Goal: Check status: Check status

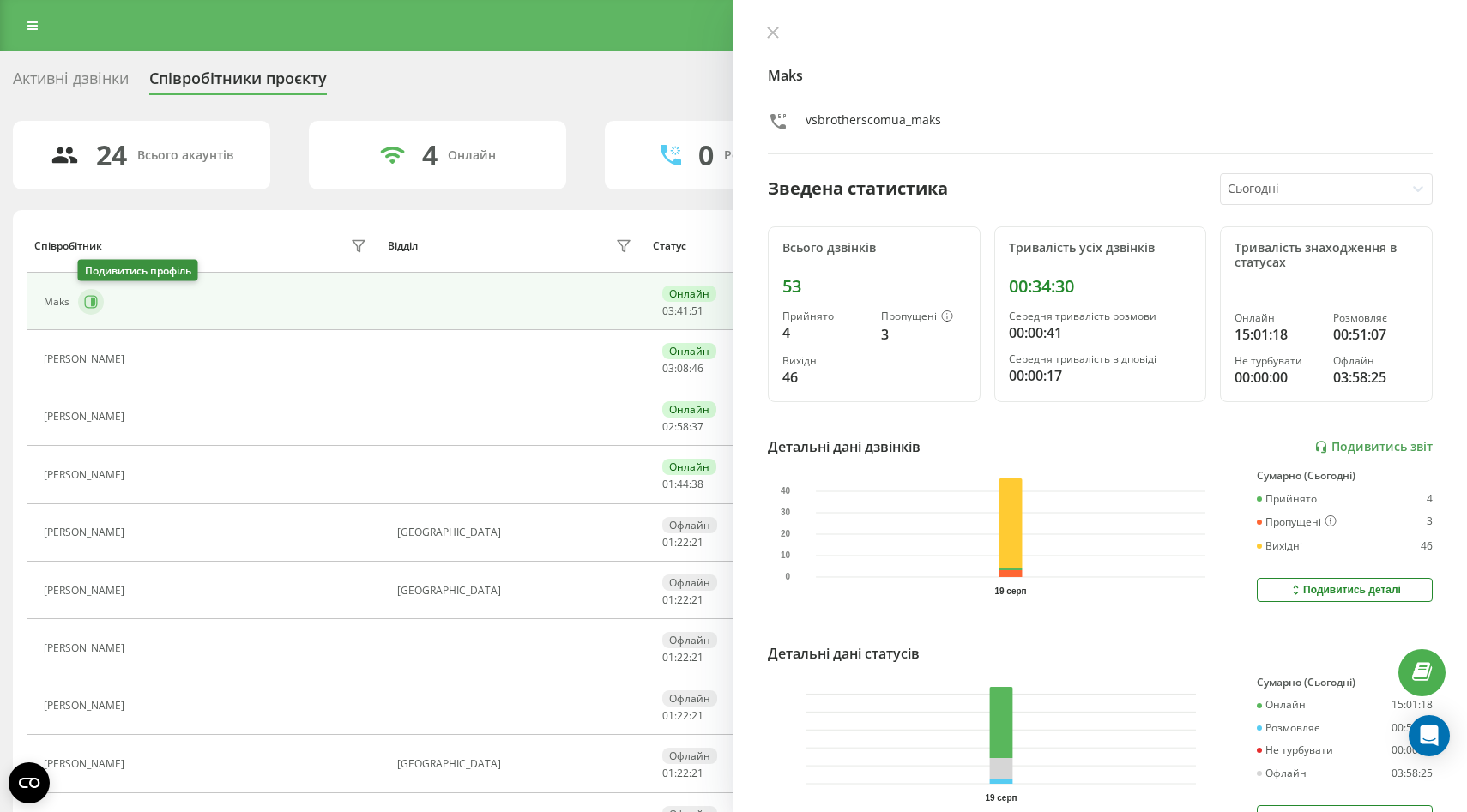
click at [97, 303] on button at bounding box center [90, 302] width 25 height 25
click at [86, 311] on button at bounding box center [90, 302] width 25 height 25
click at [95, 307] on icon at bounding box center [91, 302] width 14 height 14
click at [90, 301] on icon at bounding box center [91, 302] width 14 height 14
click at [767, 34] on icon at bounding box center [772, 32] width 12 height 12
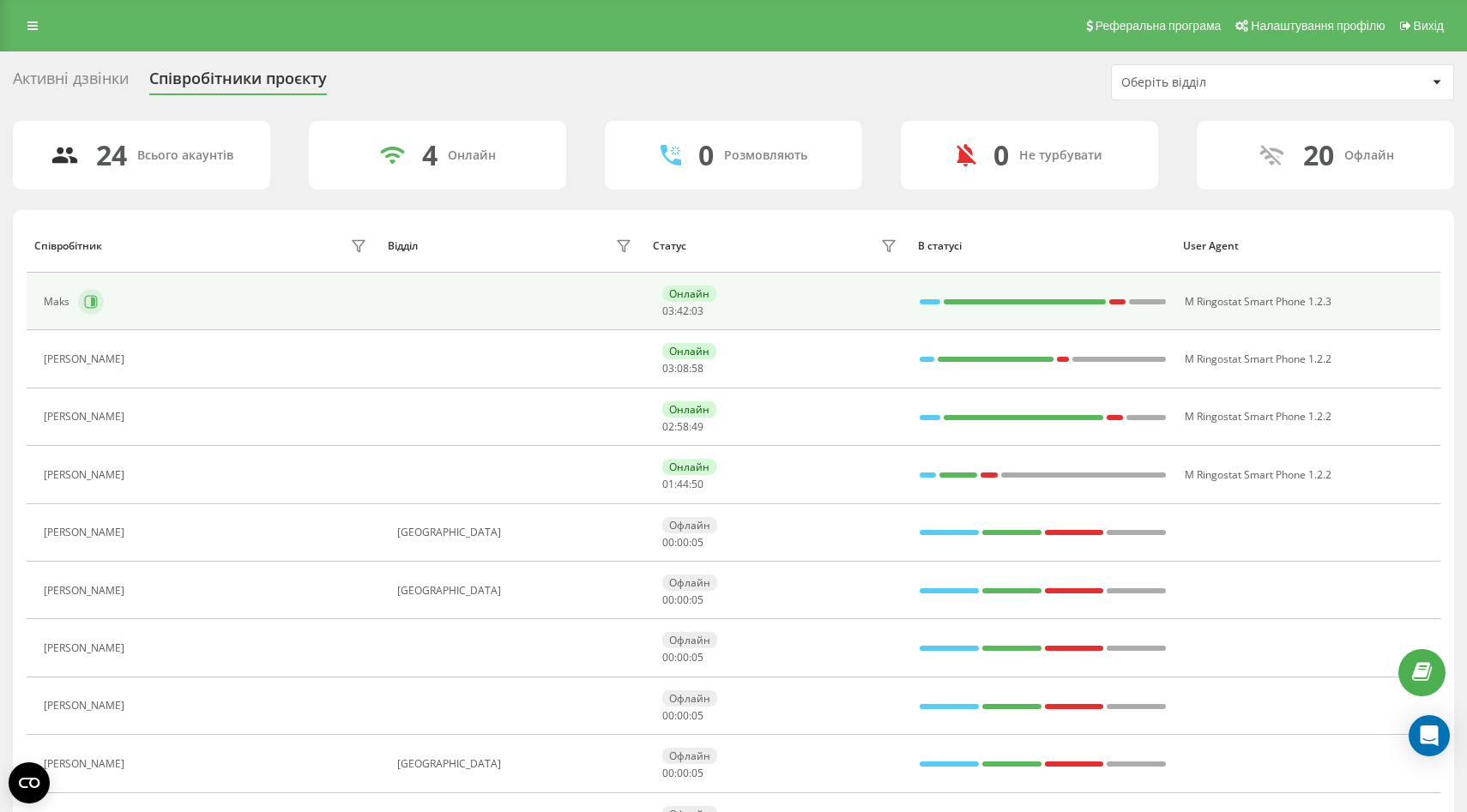
click at [89, 304] on icon at bounding box center [91, 302] width 14 height 14
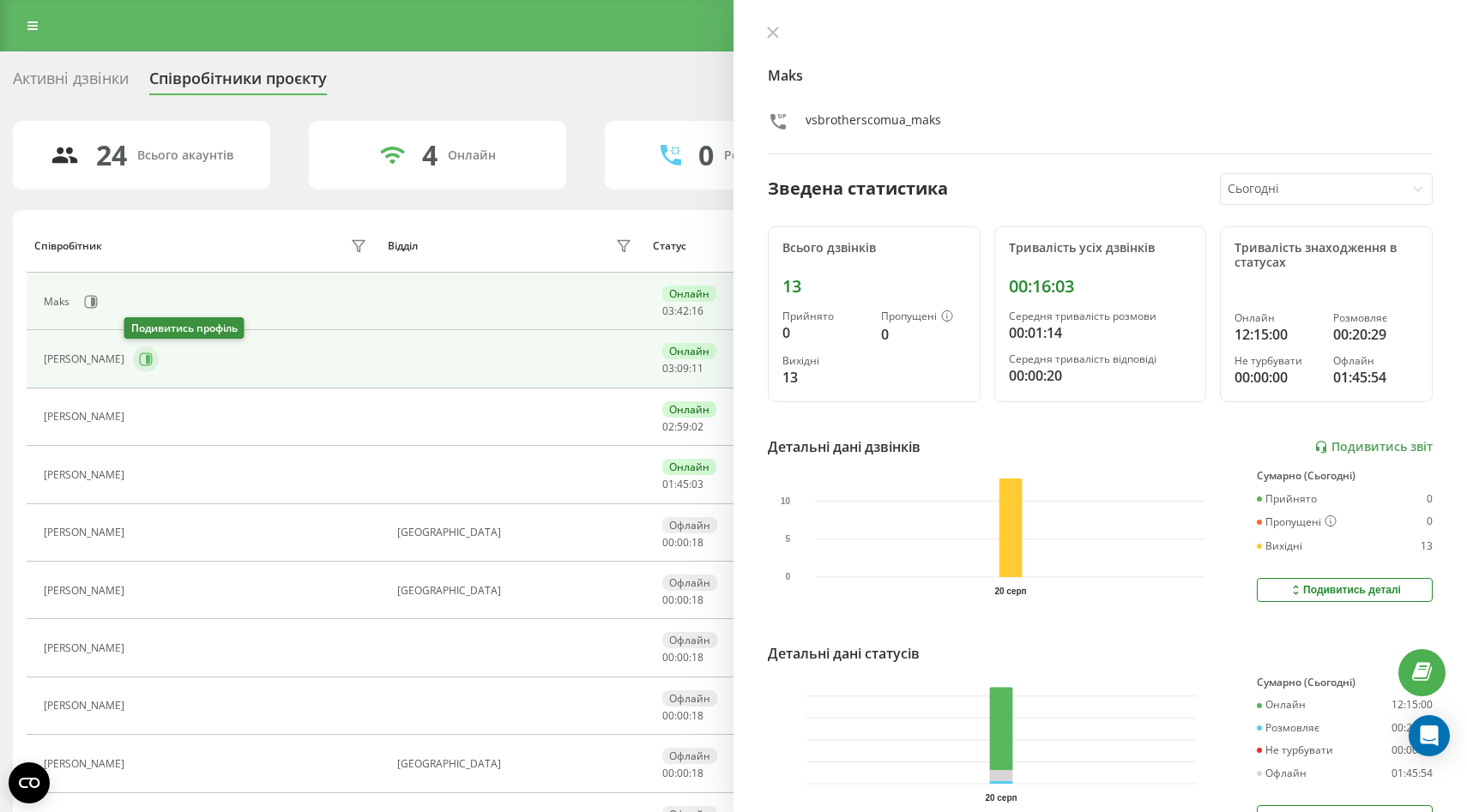
click at [139, 363] on icon at bounding box center [145, 359] width 14 height 14
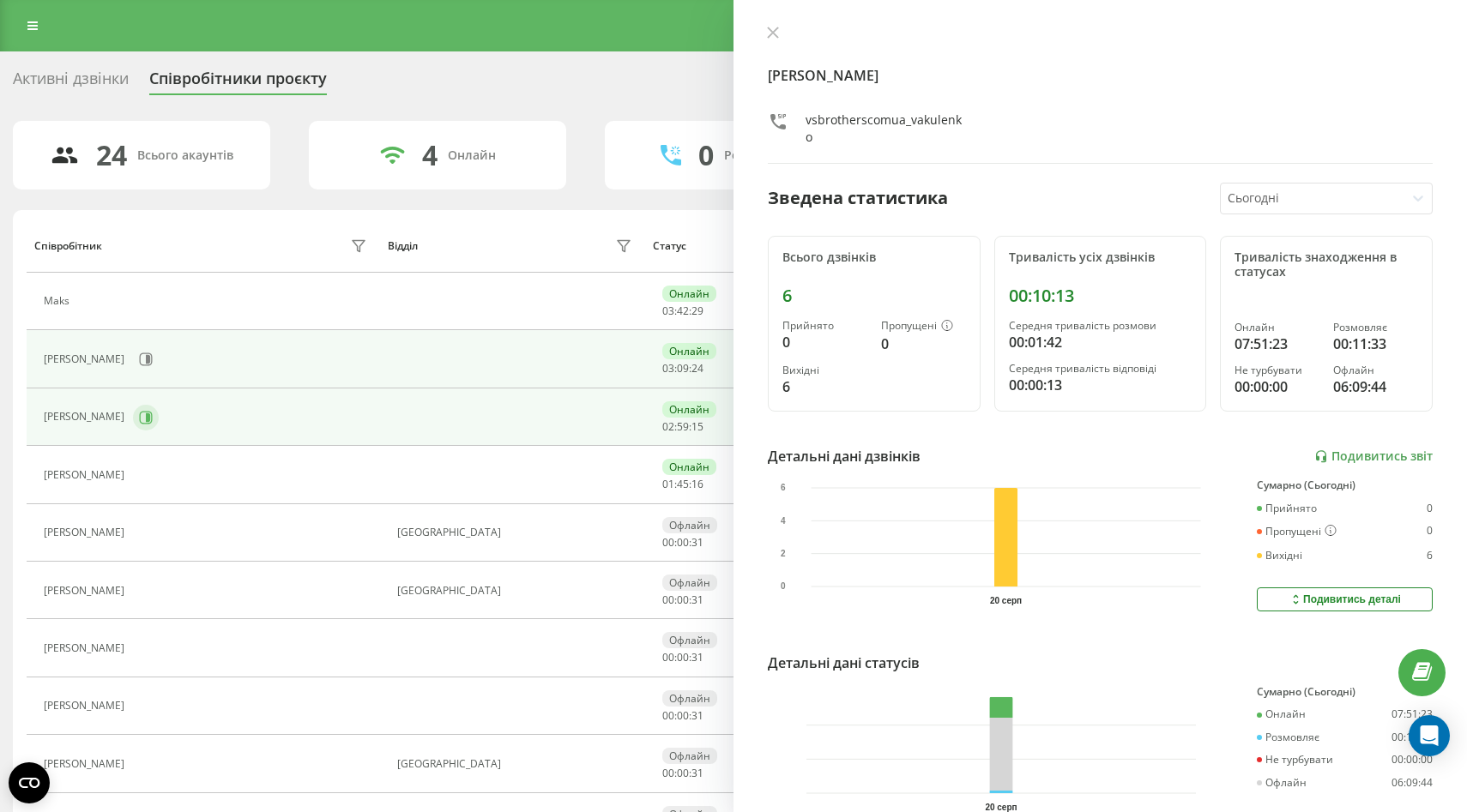
click at [146, 418] on icon at bounding box center [145, 418] width 14 height 14
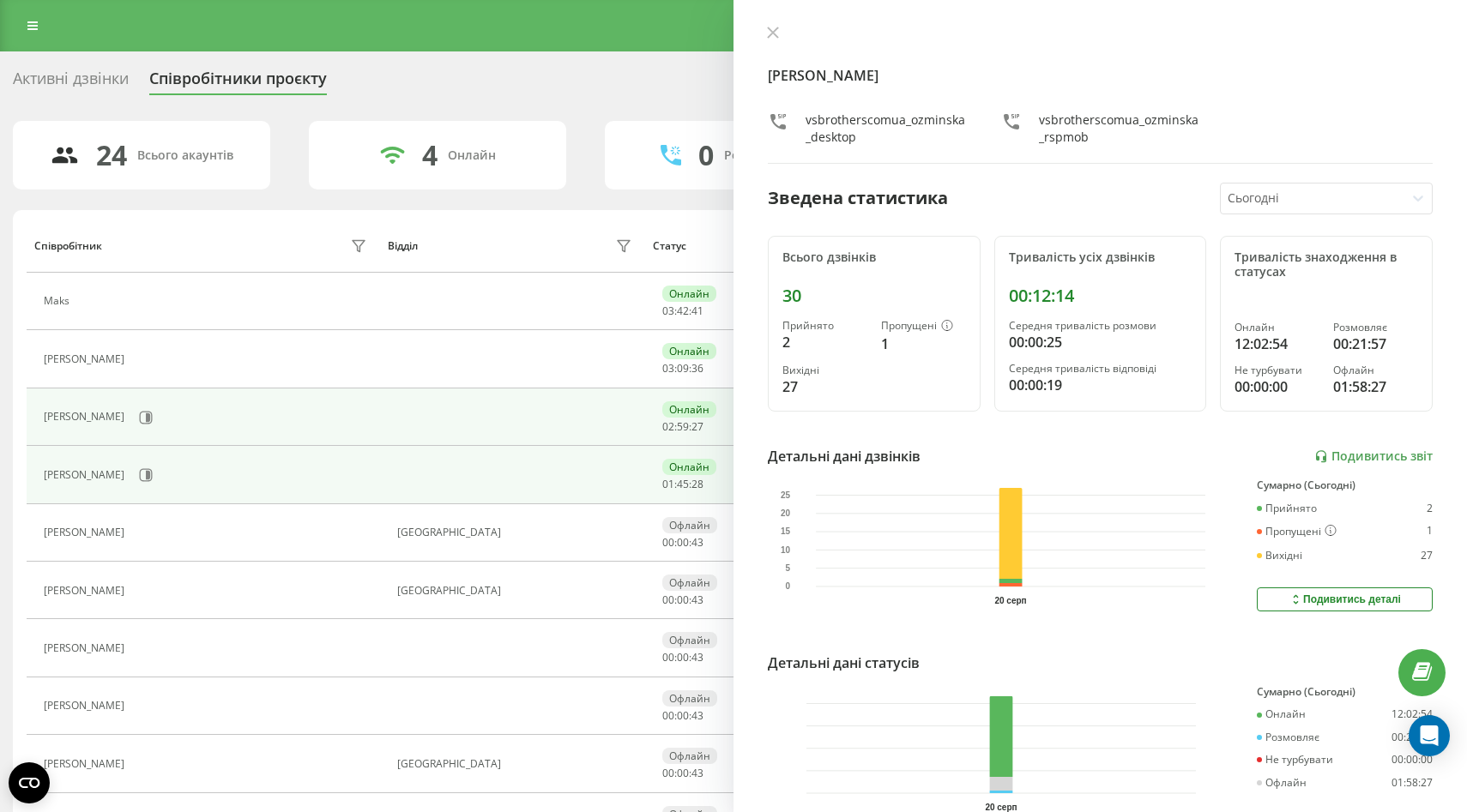
click at [153, 474] on icon at bounding box center [145, 475] width 14 height 14
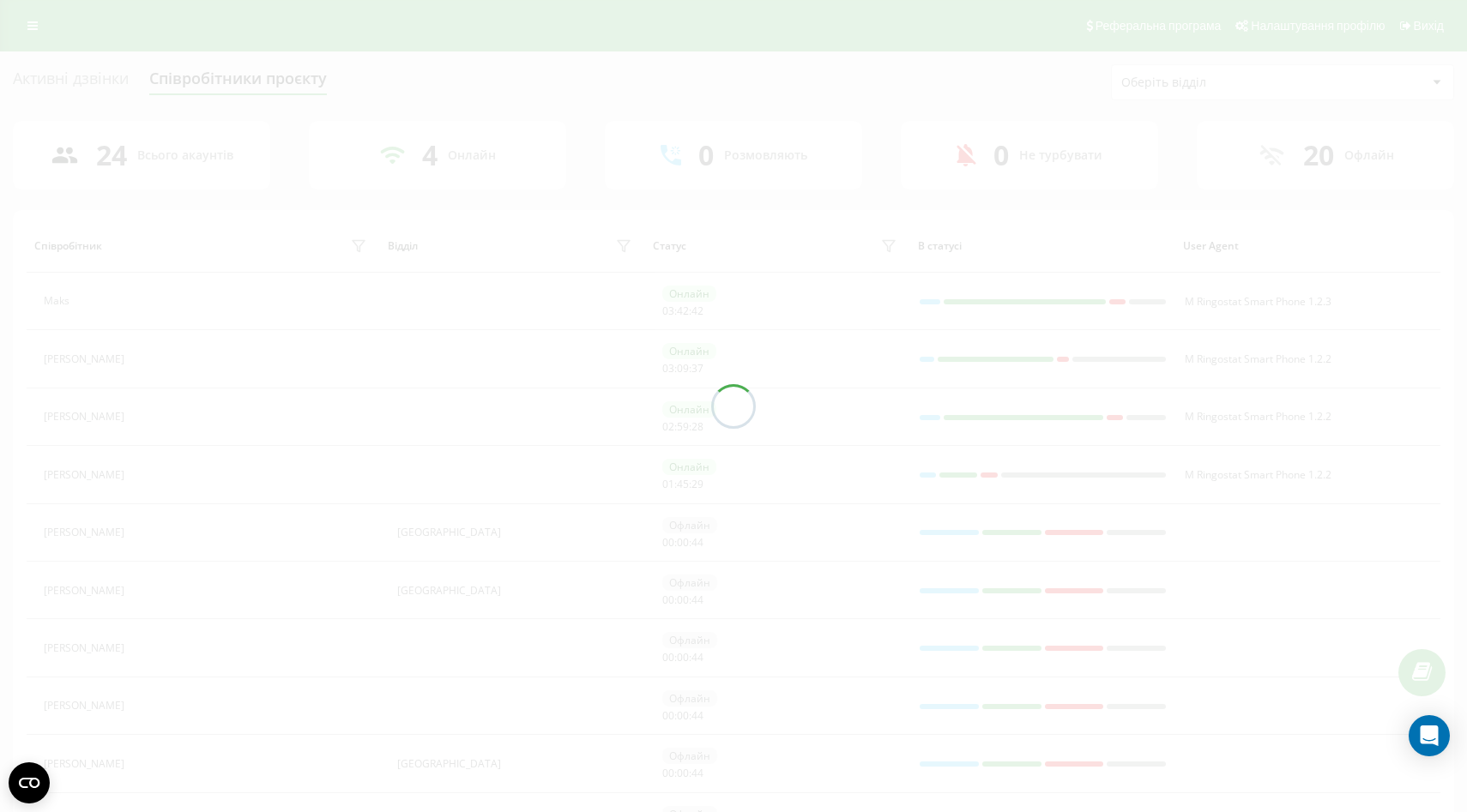
click at [155, 475] on div at bounding box center [734, 406] width 1467 height 812
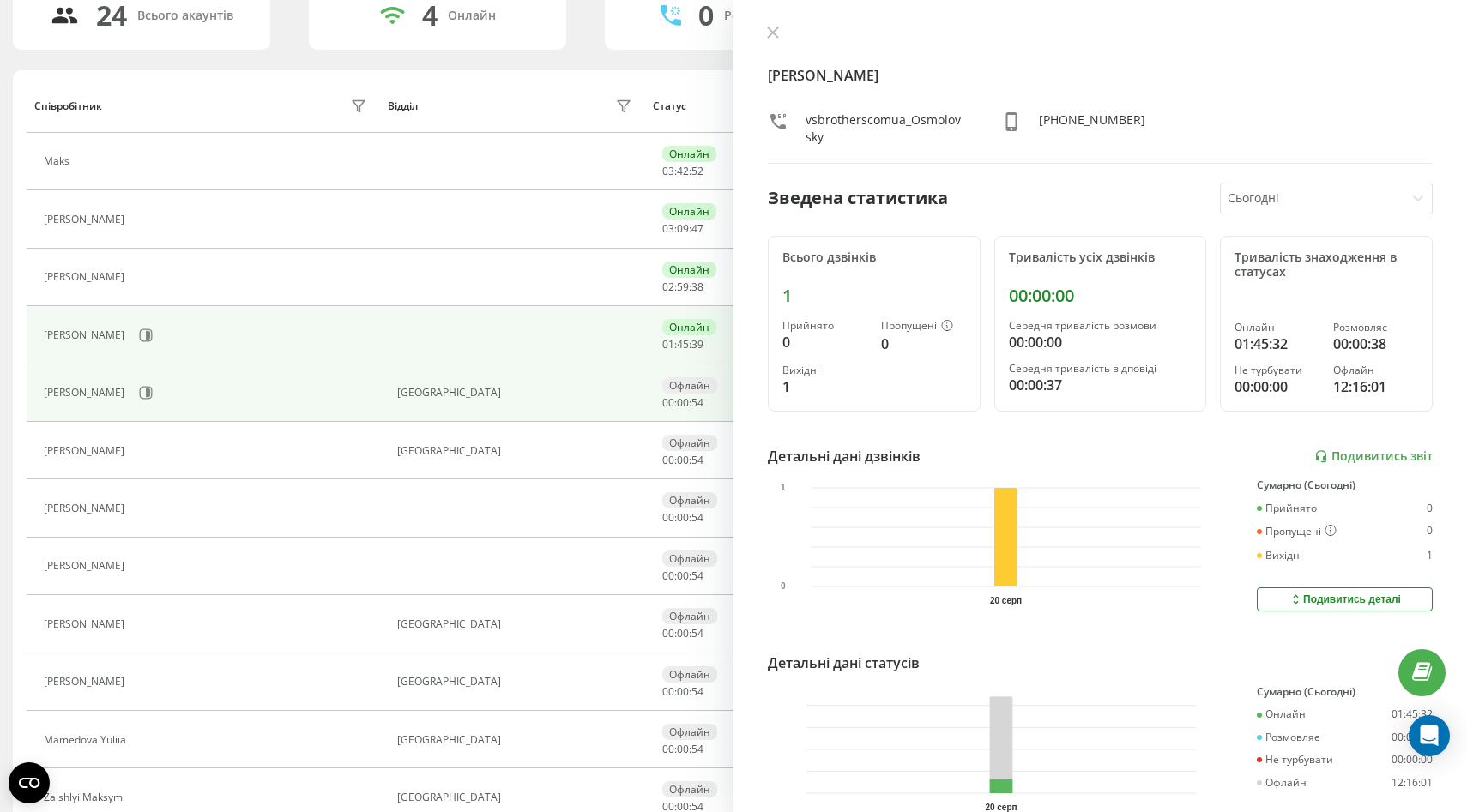
scroll to position [228, 0]
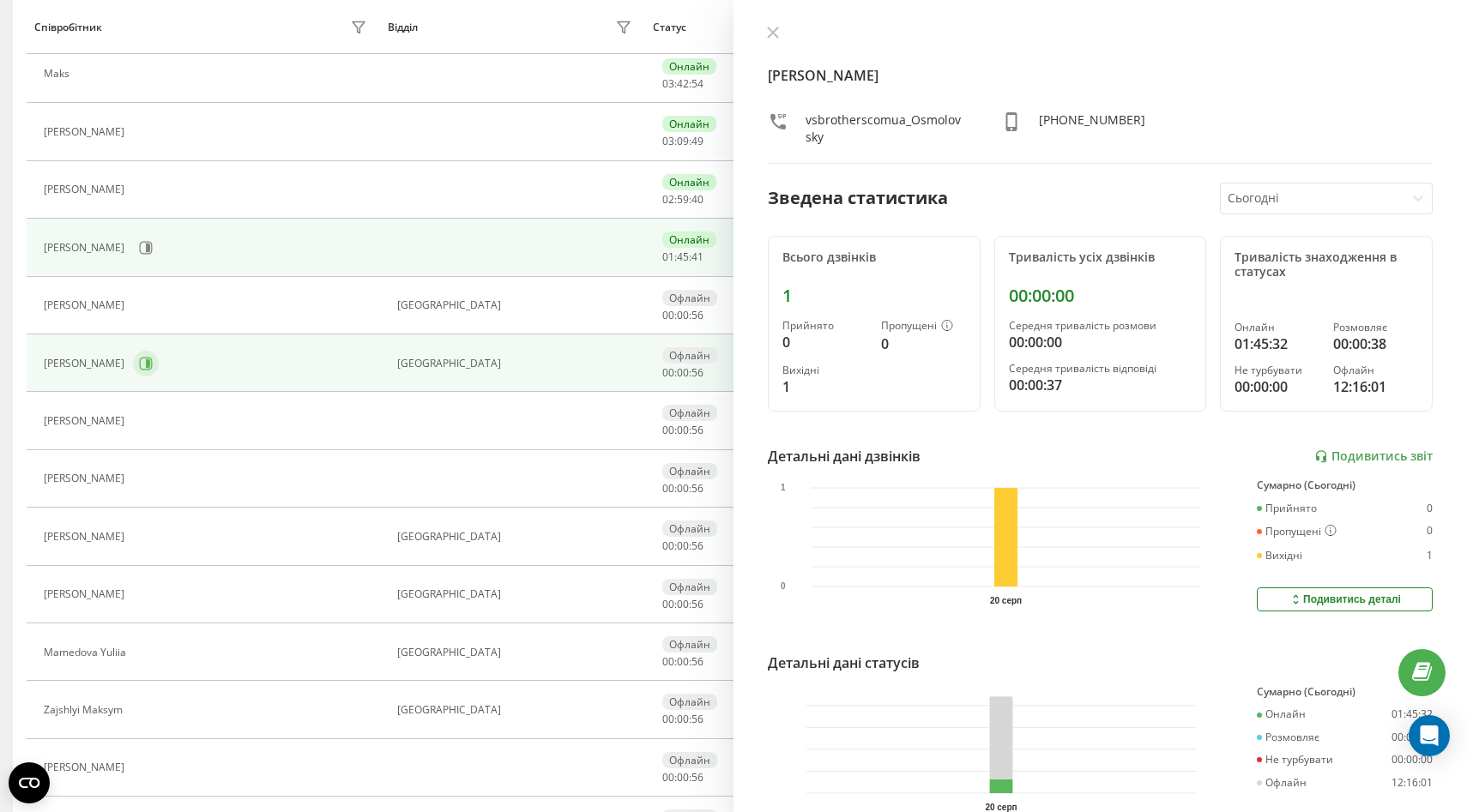
click at [147, 363] on icon at bounding box center [148, 363] width 5 height 8
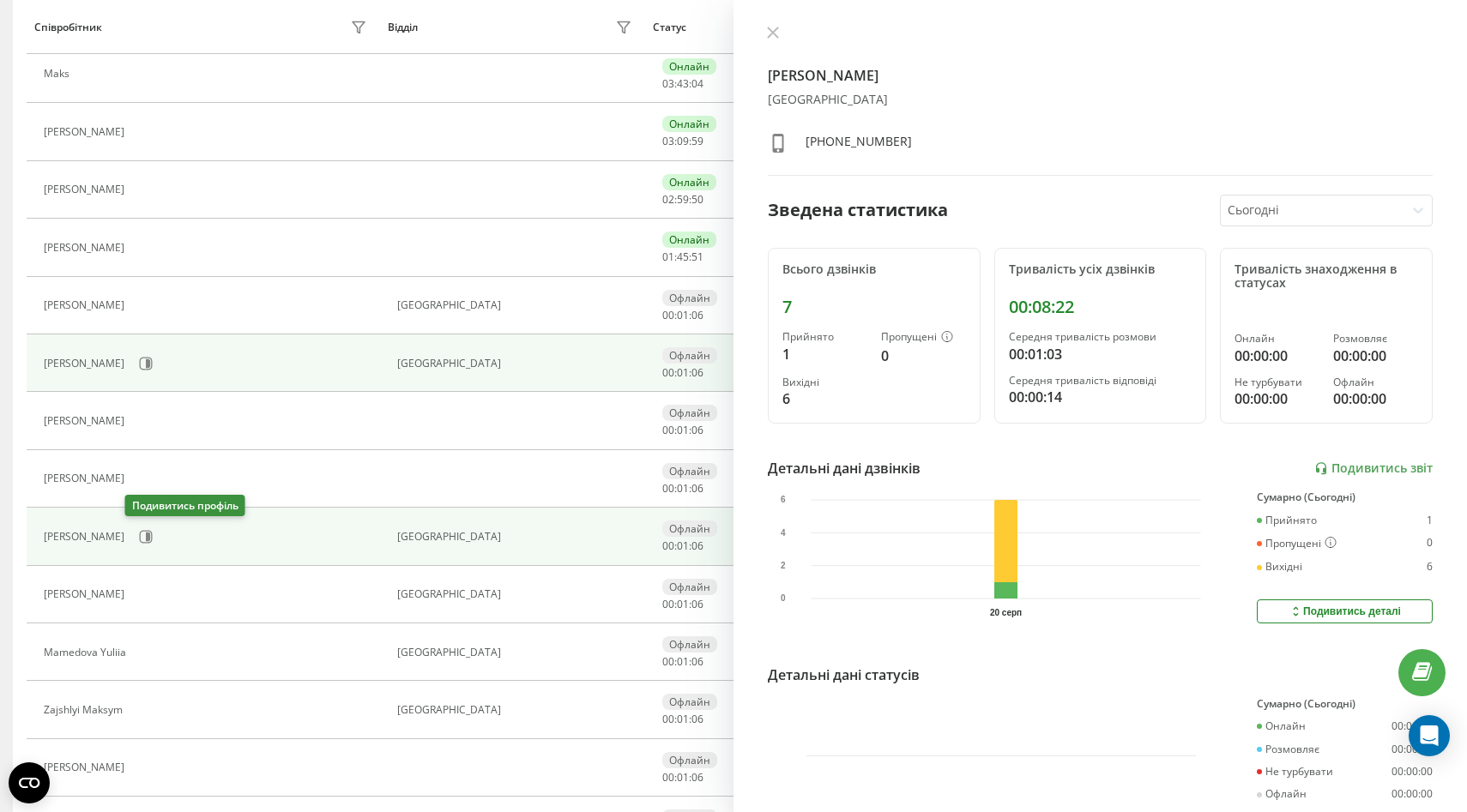
click at [145, 547] on div "[PERSON_NAME]" at bounding box center [207, 537] width 327 height 29
click at [139, 536] on icon at bounding box center [145, 537] width 14 height 14
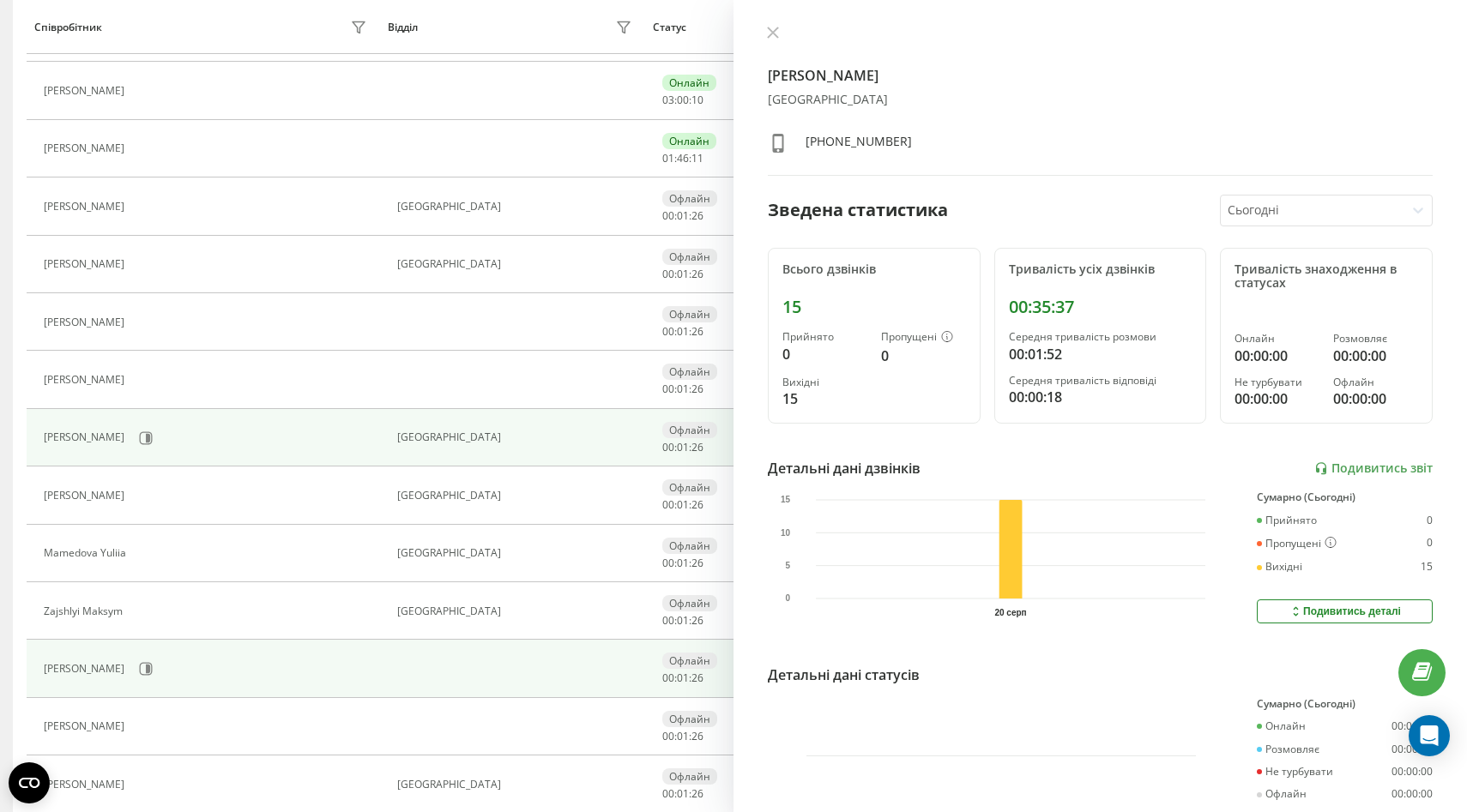
scroll to position [273, 0]
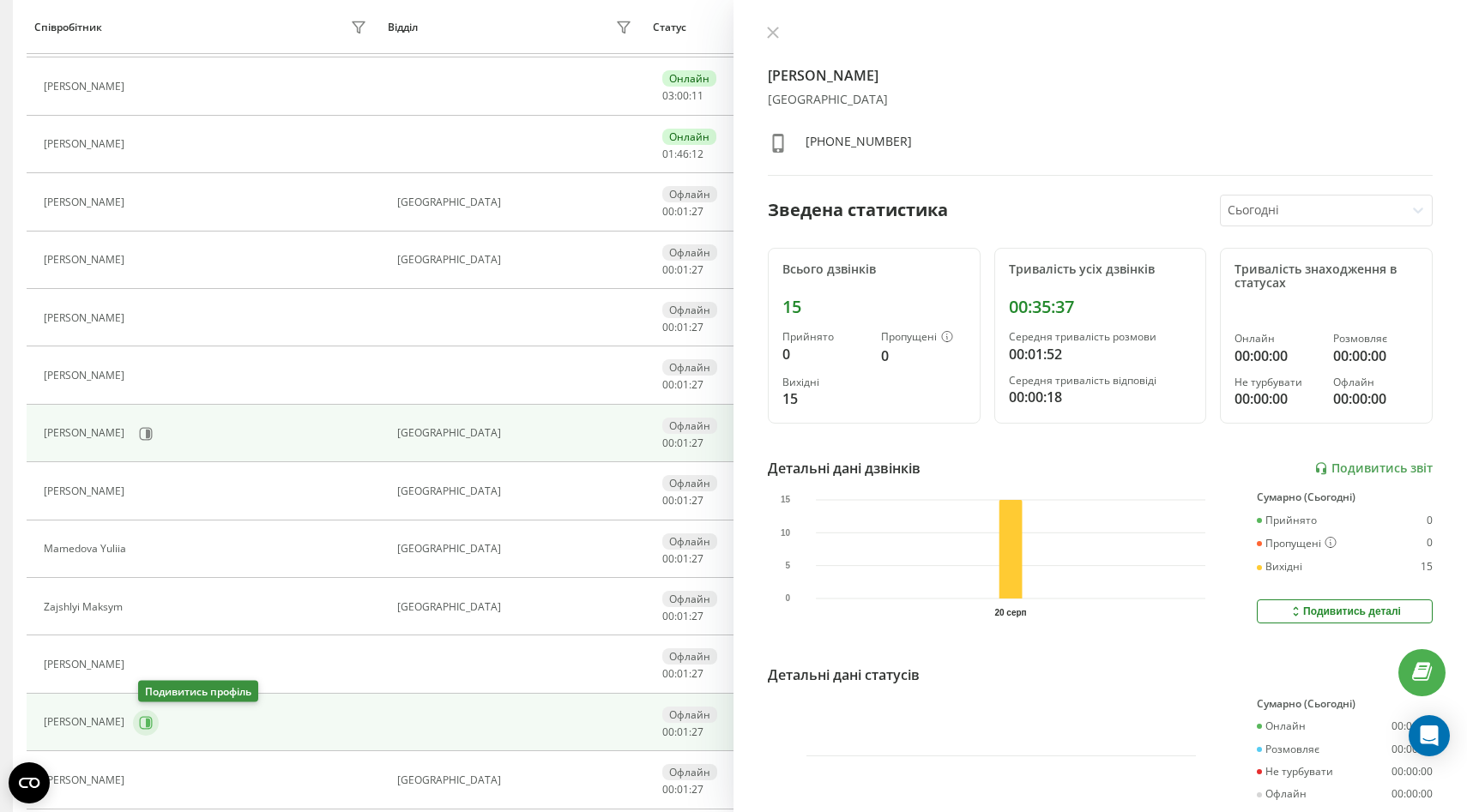
click at [146, 724] on icon at bounding box center [145, 722] width 14 height 14
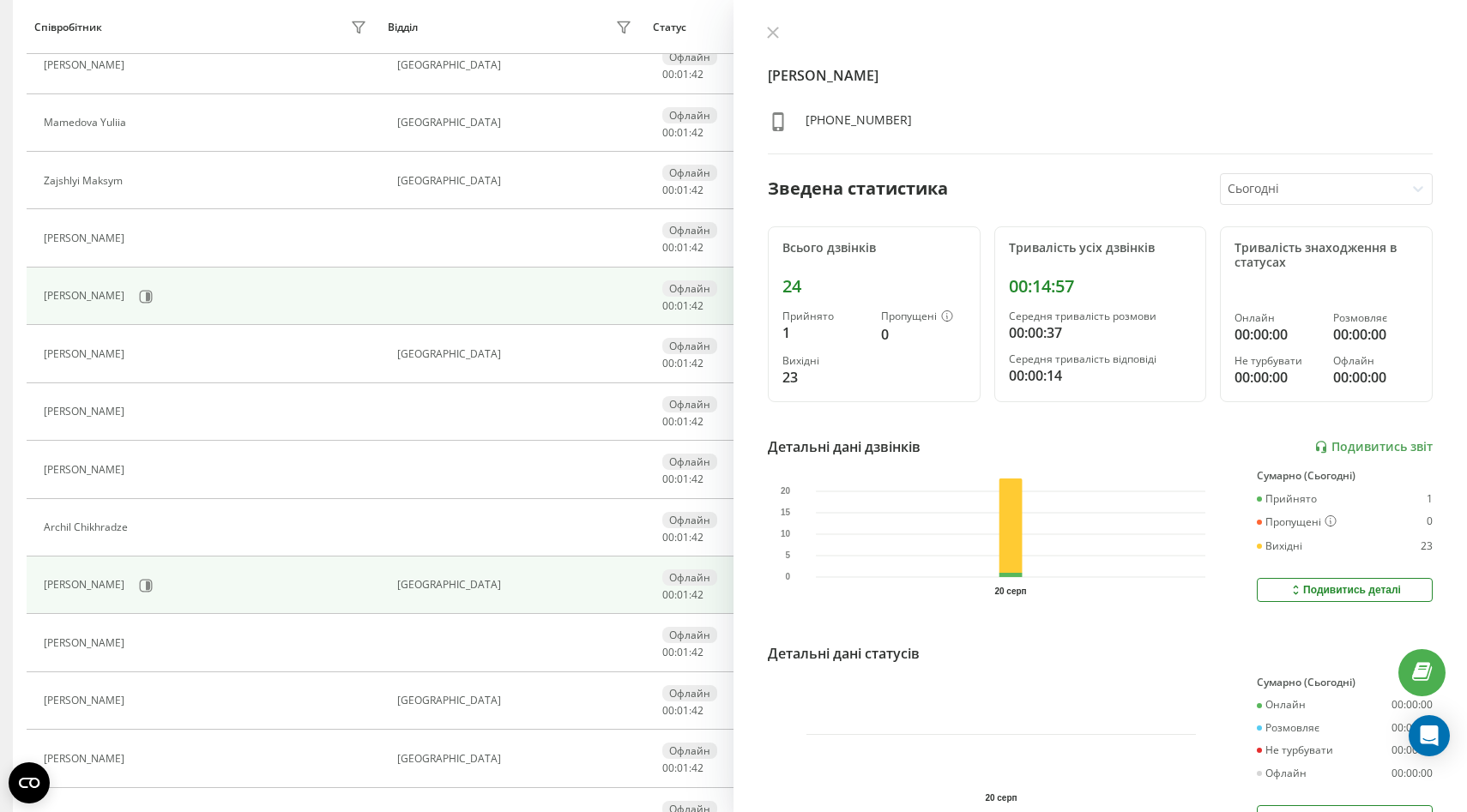
scroll to position [738, 0]
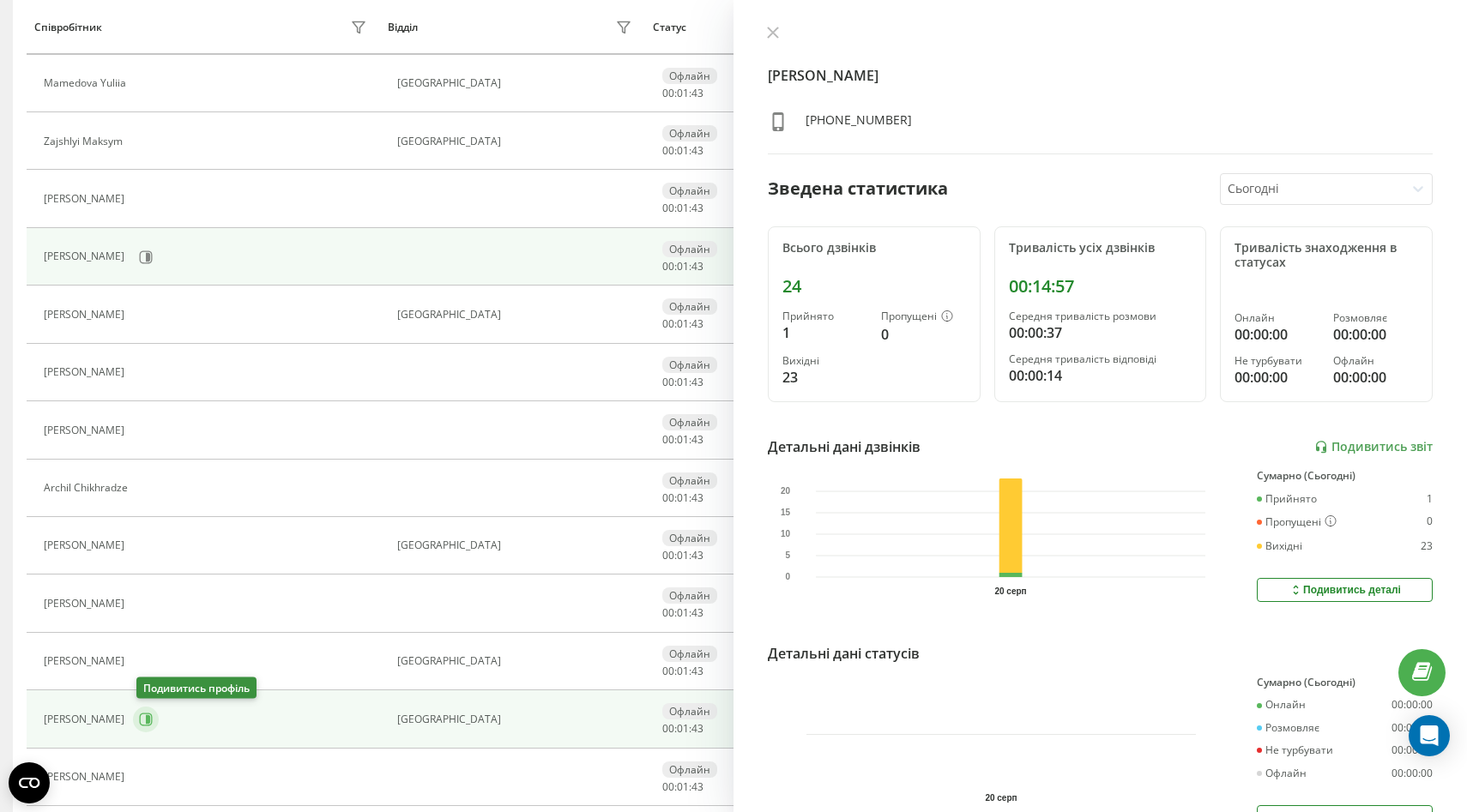
click at [150, 724] on icon at bounding box center [146, 719] width 13 height 13
